Goal: Task Accomplishment & Management: Manage account settings

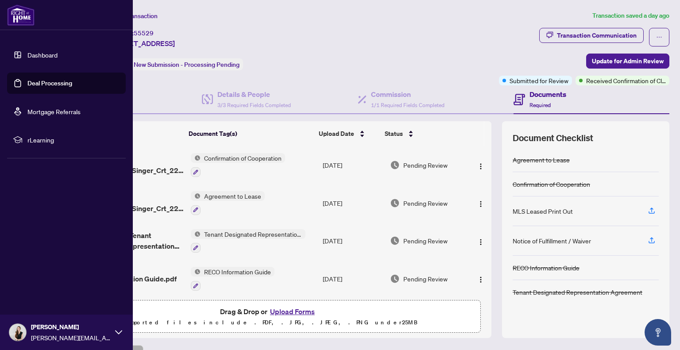
click at [30, 79] on link "Deal Processing" at bounding box center [49, 83] width 45 height 8
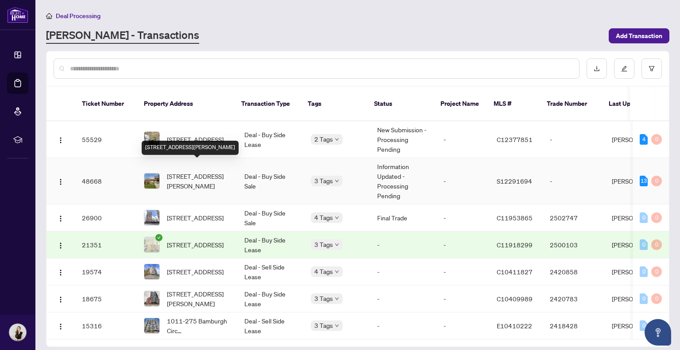
click at [195, 171] on span "[STREET_ADDRESS][PERSON_NAME]" at bounding box center [198, 180] width 63 height 19
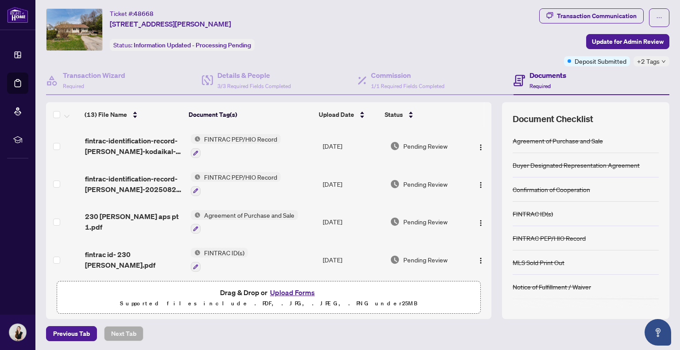
click at [441, 18] on div "Ticket #: 48668 230 Elizabeth St, Midland, Ontario L4R 1Y4, Canada Status: Info…" at bounding box center [291, 29] width 490 height 43
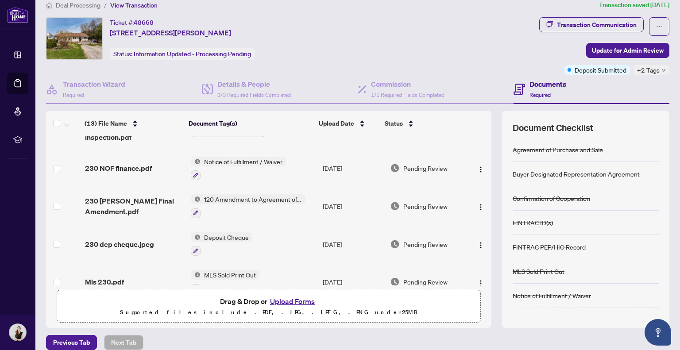
scroll to position [212, 0]
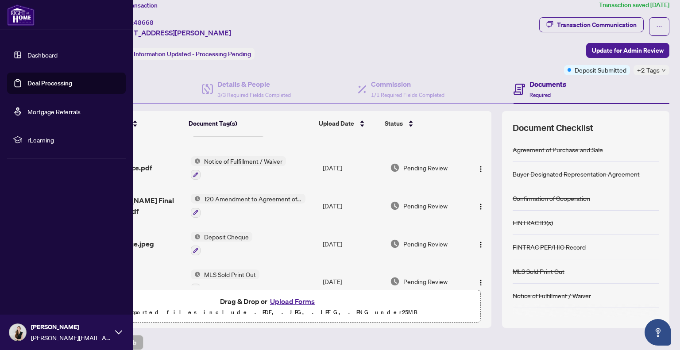
click at [58, 53] on link "Dashboard" at bounding box center [42, 55] width 30 height 8
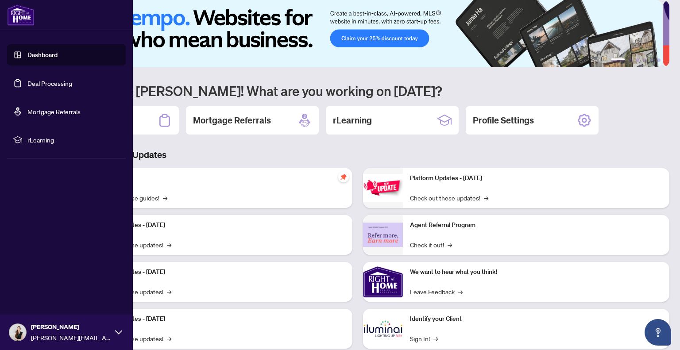
click at [27, 86] on link "Deal Processing" at bounding box center [49, 83] width 45 height 8
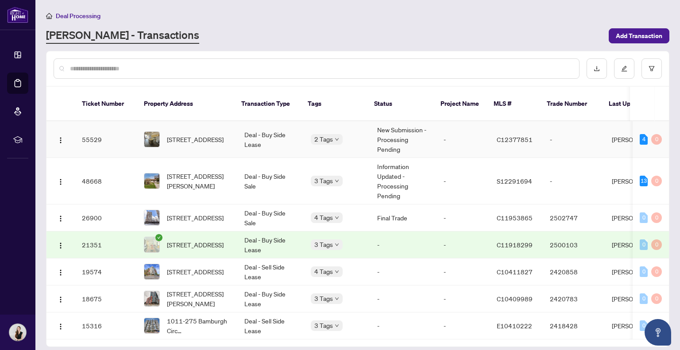
click at [288, 121] on td "Deal - Buy Side Lease" at bounding box center [270, 139] width 66 height 37
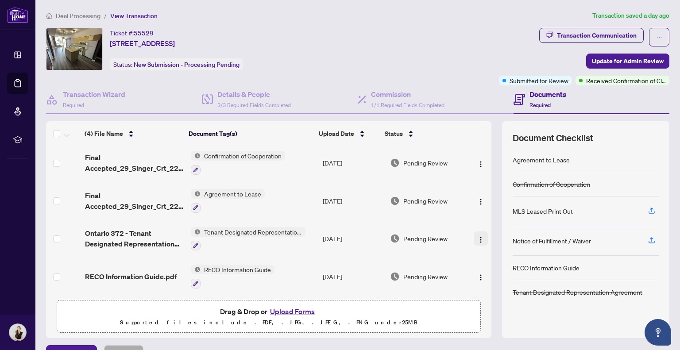
scroll to position [19, 0]
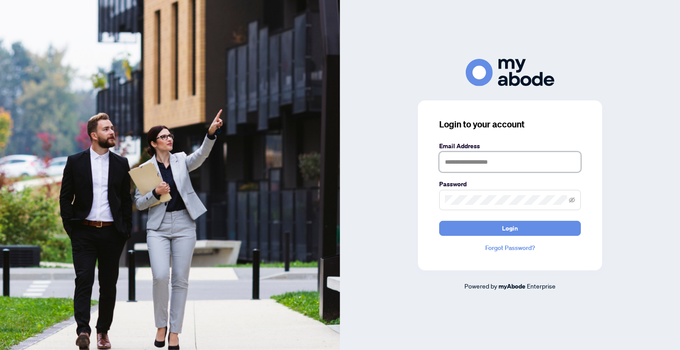
click at [499, 163] on input "text" at bounding box center [510, 162] width 142 height 20
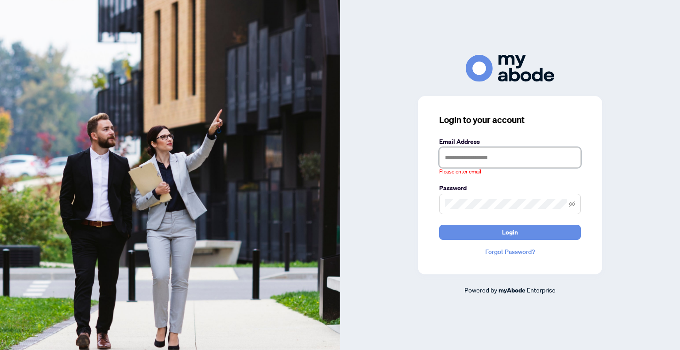
type input "**********"
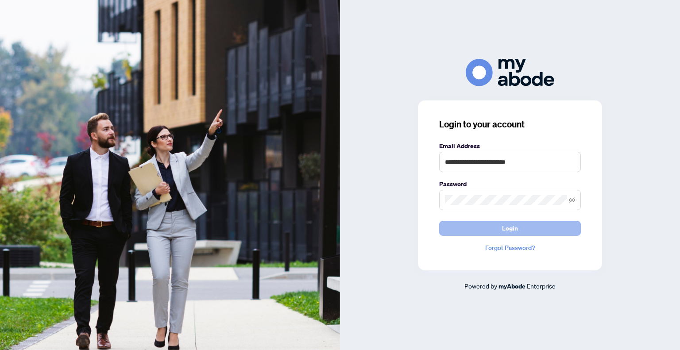
click at [471, 221] on button "Login" at bounding box center [510, 228] width 142 height 15
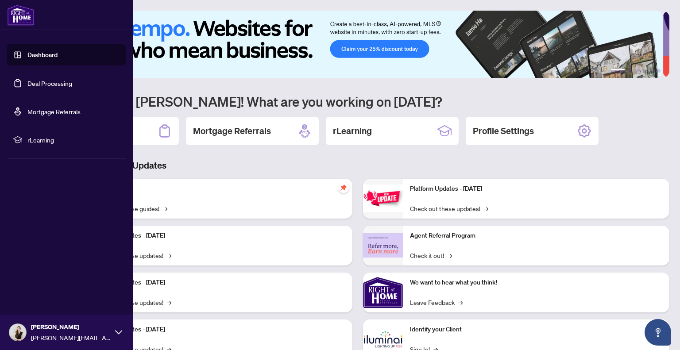
click at [70, 85] on link "Deal Processing" at bounding box center [49, 83] width 45 height 8
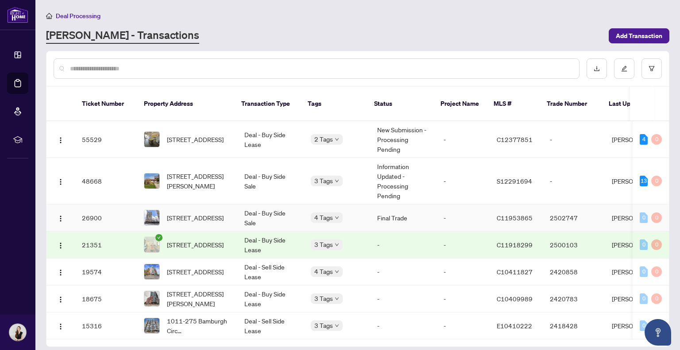
click at [284, 205] on td "Deal - Buy Side Sale" at bounding box center [270, 218] width 66 height 27
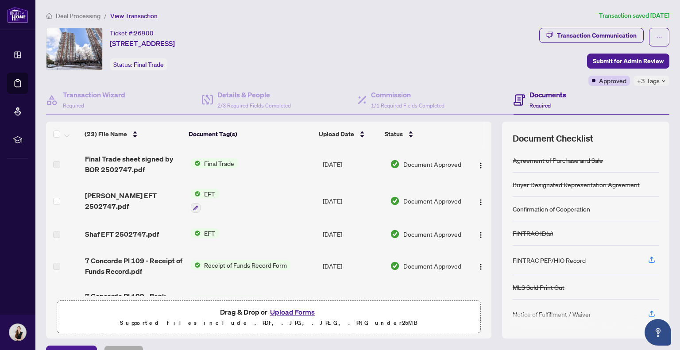
click at [0, 0] on link "Deal Processing" at bounding box center [0, 0] width 0 height 0
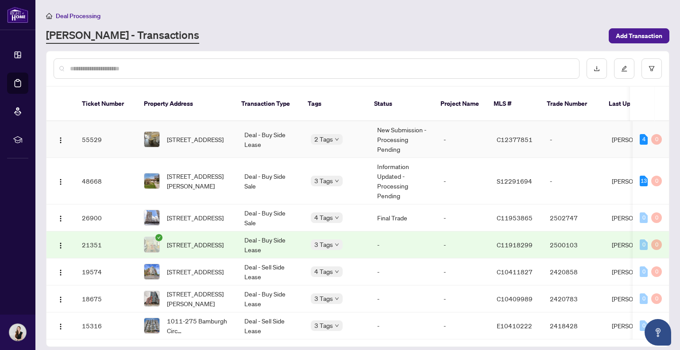
click at [242, 124] on td "Deal - Buy Side Lease" at bounding box center [270, 139] width 66 height 37
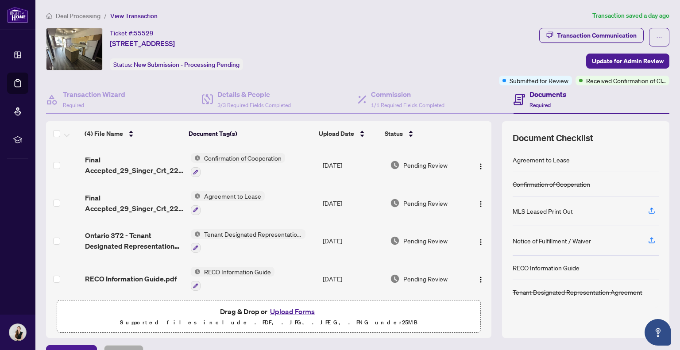
scroll to position [2, 0]
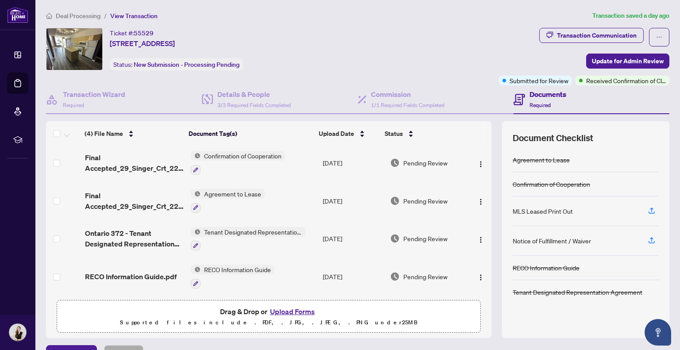
click at [294, 310] on button "Upload Forms" at bounding box center [293, 312] width 50 height 12
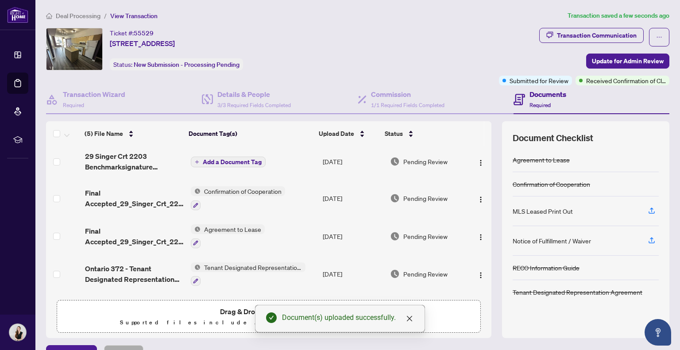
click at [229, 162] on span "Add a Document Tag" at bounding box center [232, 162] width 59 height 6
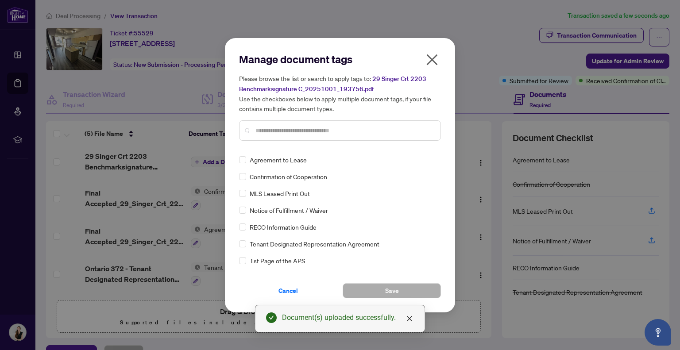
click at [312, 131] on input "text" at bounding box center [345, 131] width 178 height 10
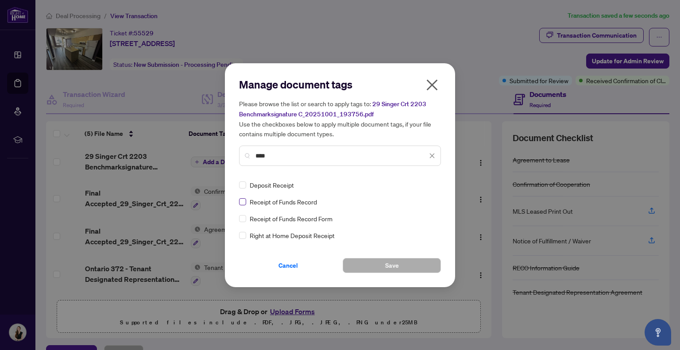
type input "****"
click at [388, 269] on span "Save" at bounding box center [392, 266] width 14 height 14
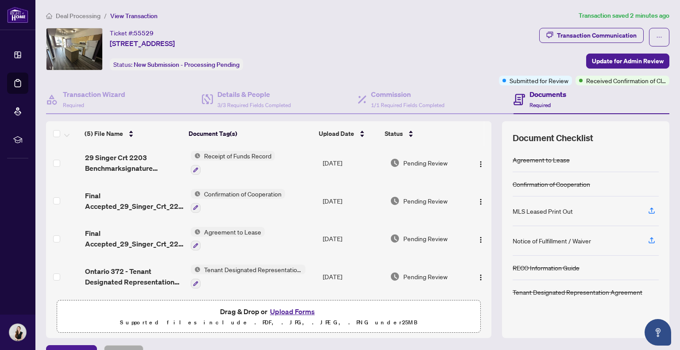
click at [288, 310] on button "Upload Forms" at bounding box center [293, 312] width 50 height 12
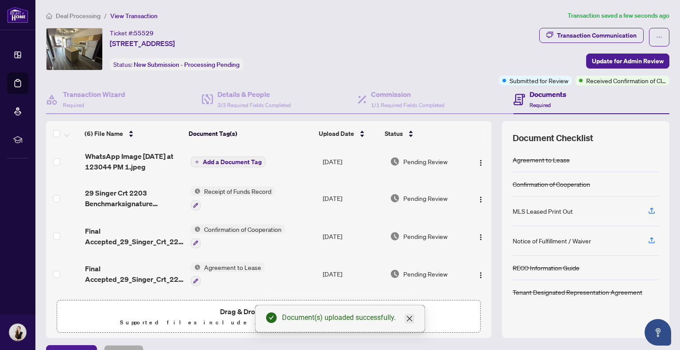
click at [409, 318] on icon "close" at bounding box center [409, 318] width 7 height 7
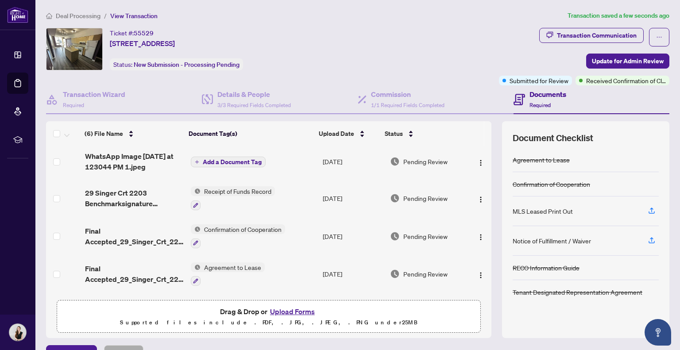
click at [291, 311] on button "Upload Forms" at bounding box center [293, 312] width 50 height 12
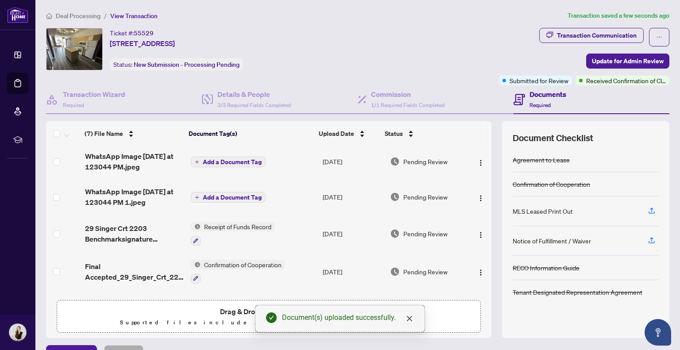
scroll to position [0, 0]
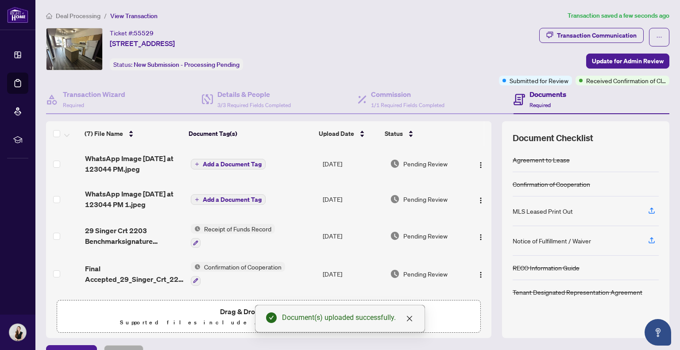
click at [237, 164] on span "Add a Document Tag" at bounding box center [232, 164] width 59 height 6
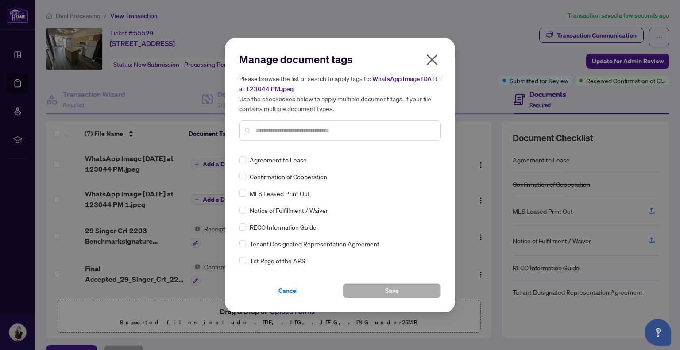
click at [311, 126] on input "text" at bounding box center [345, 131] width 178 height 10
type input "******"
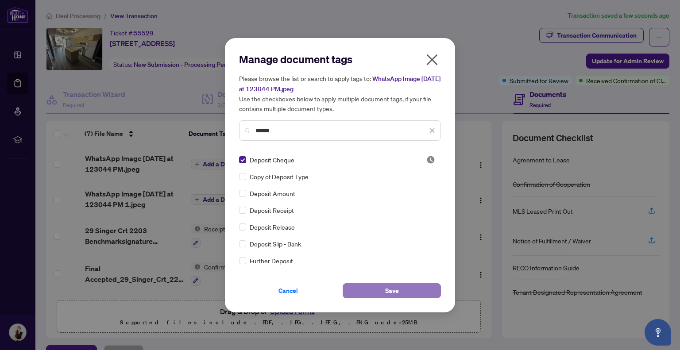
click at [399, 287] on button "Save" at bounding box center [392, 290] width 98 height 15
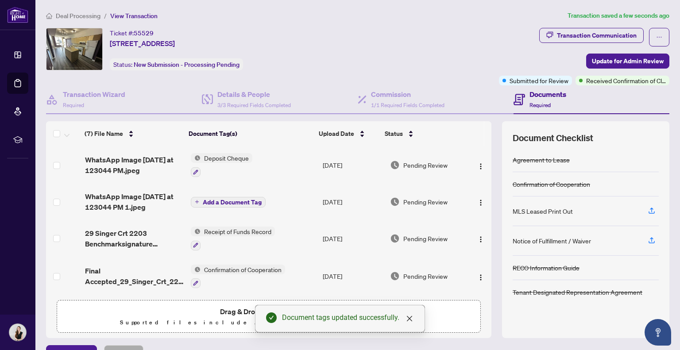
click at [220, 200] on span "Add a Document Tag" at bounding box center [232, 202] width 59 height 6
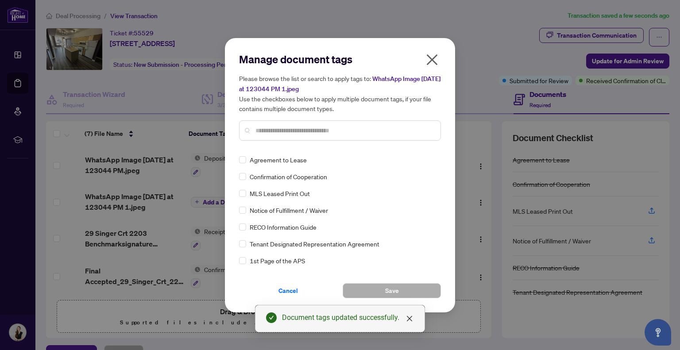
click at [272, 144] on div "Manage document tags Please browse the list or search to apply tags to: WhatsAp…" at bounding box center [340, 100] width 202 height 96
click at [271, 129] on input "text" at bounding box center [345, 131] width 178 height 10
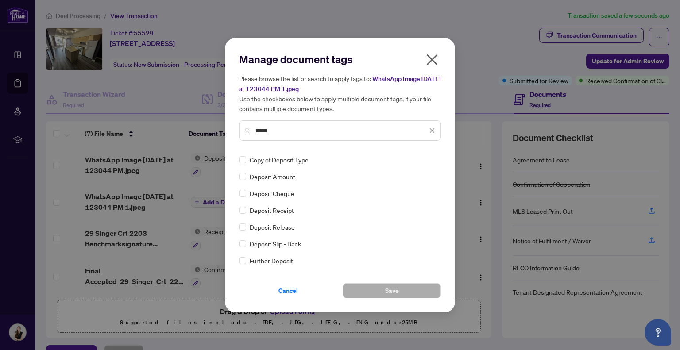
type input "*****"
click at [396, 296] on span "Save" at bounding box center [392, 291] width 14 height 14
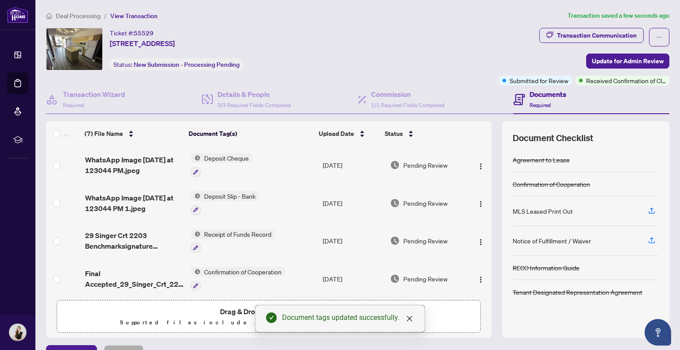
click at [216, 229] on span "Receipt of Funds Record" at bounding box center [238, 234] width 74 height 10
click at [194, 249] on button "button" at bounding box center [196, 248] width 10 height 10
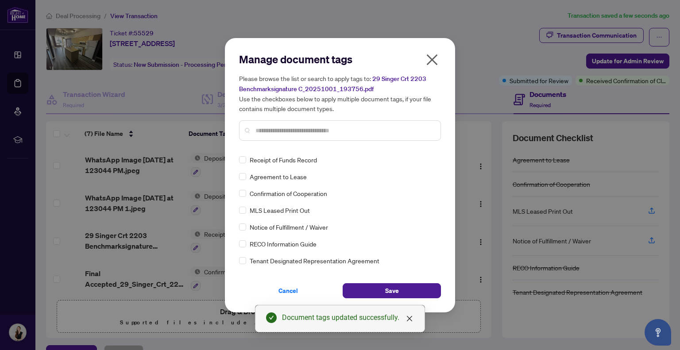
click at [275, 123] on div at bounding box center [340, 130] width 202 height 20
click at [276, 131] on input "text" at bounding box center [345, 131] width 178 height 10
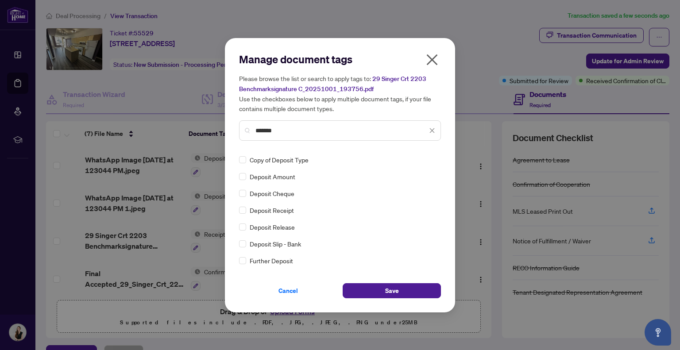
type input "*******"
click at [400, 287] on button "Save" at bounding box center [392, 290] width 98 height 15
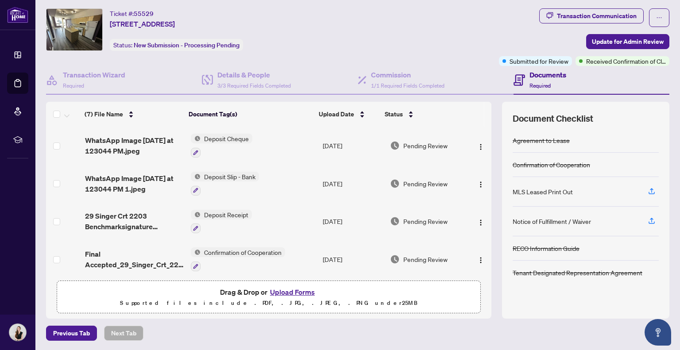
scroll to position [114, 0]
